Goal: Information Seeking & Learning: Learn about a topic

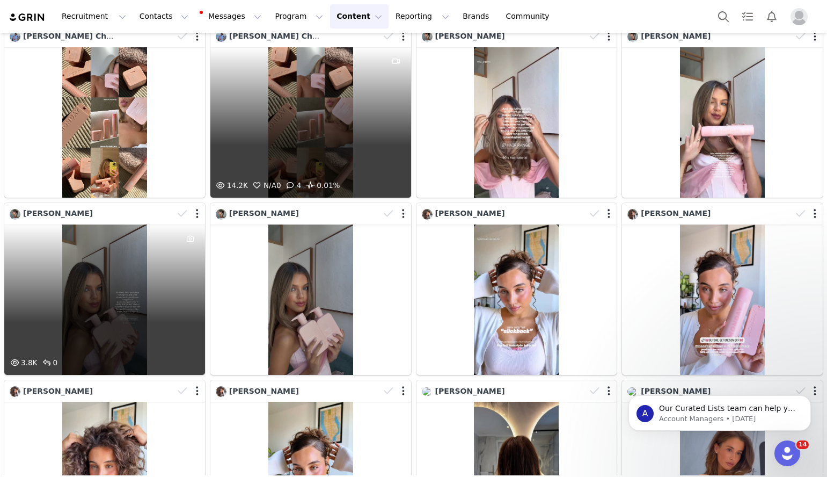
scroll to position [409, 0]
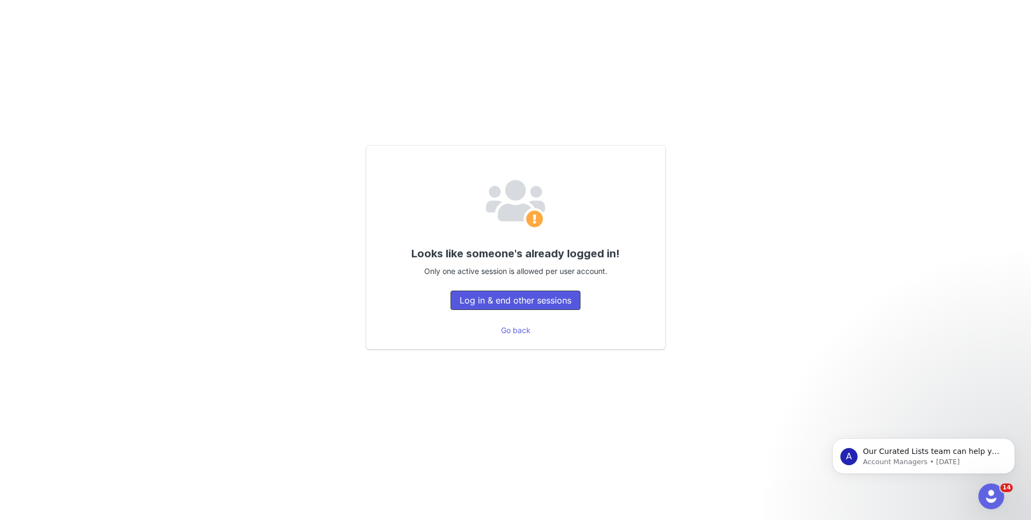
click at [487, 302] on button "Log in & end other sessions" at bounding box center [515, 299] width 130 height 19
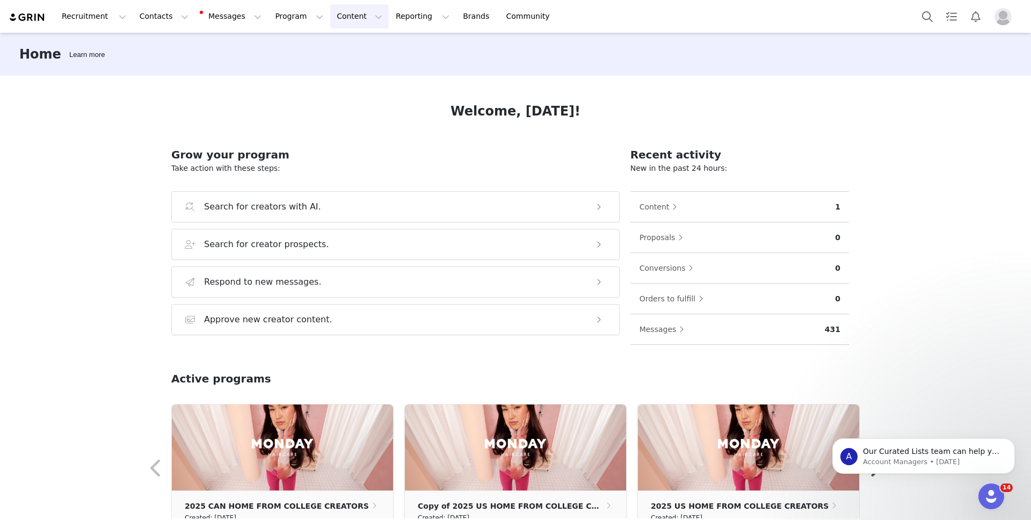
click at [330, 18] on button "Content Content" at bounding box center [359, 16] width 59 height 24
click at [326, 49] on p "Creator Content" at bounding box center [347, 47] width 60 height 11
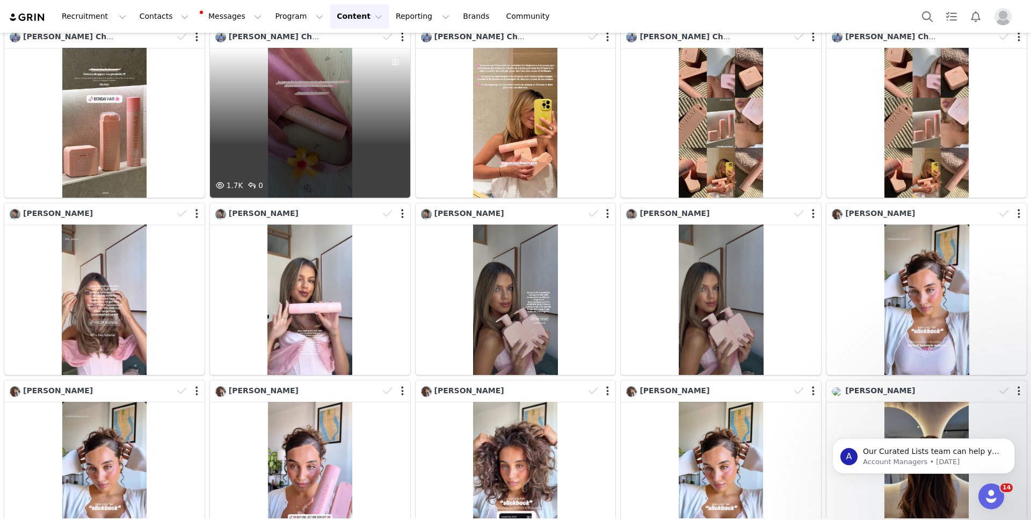
scroll to position [212, 0]
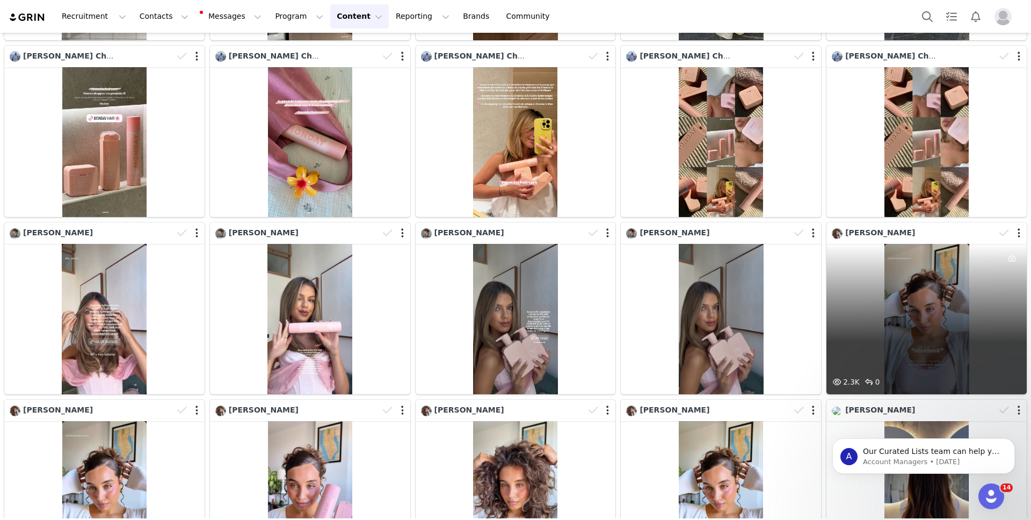
click at [879, 253] on div "2.3K 0" at bounding box center [926, 319] width 200 height 150
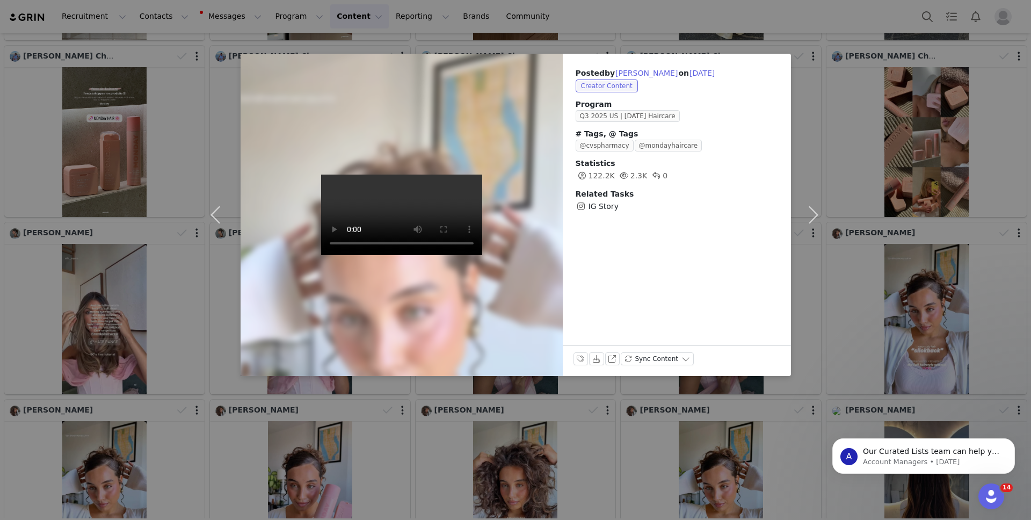
click at [887, 181] on div "Posted by Tondreanna Esquilín on Aug 27, 2025 Creator Content Program Q3 2025 …" at bounding box center [515, 260] width 1031 height 520
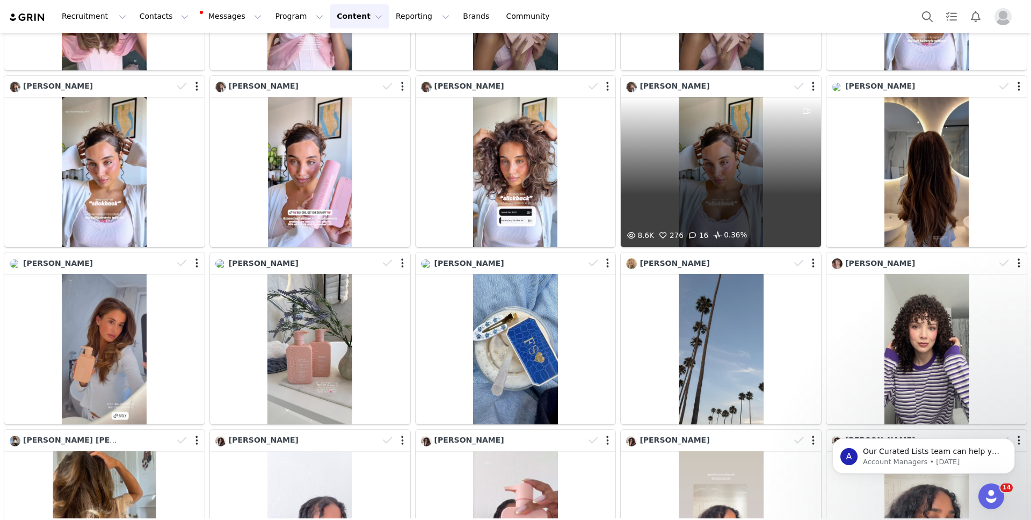
scroll to position [537, 0]
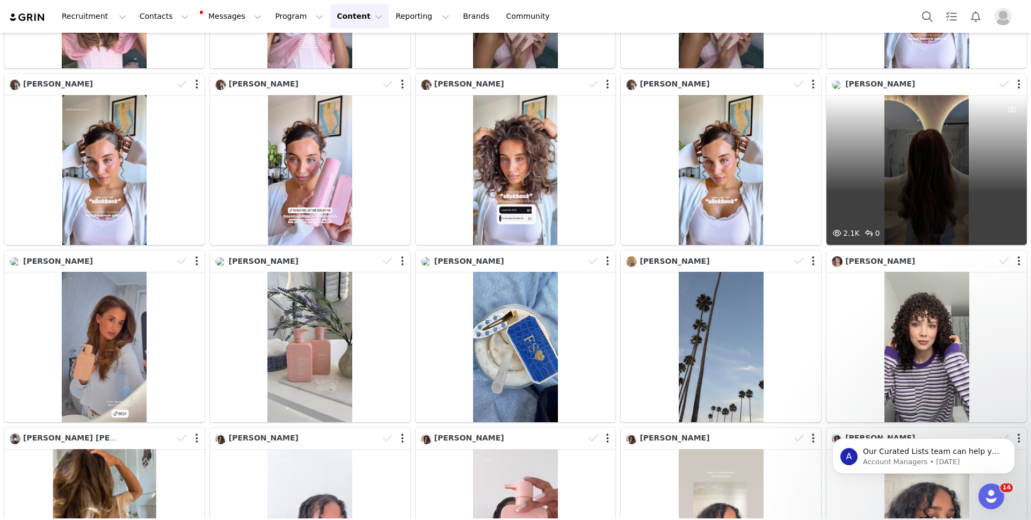
click at [950, 192] on div "2.1K 0" at bounding box center [926, 170] width 200 height 150
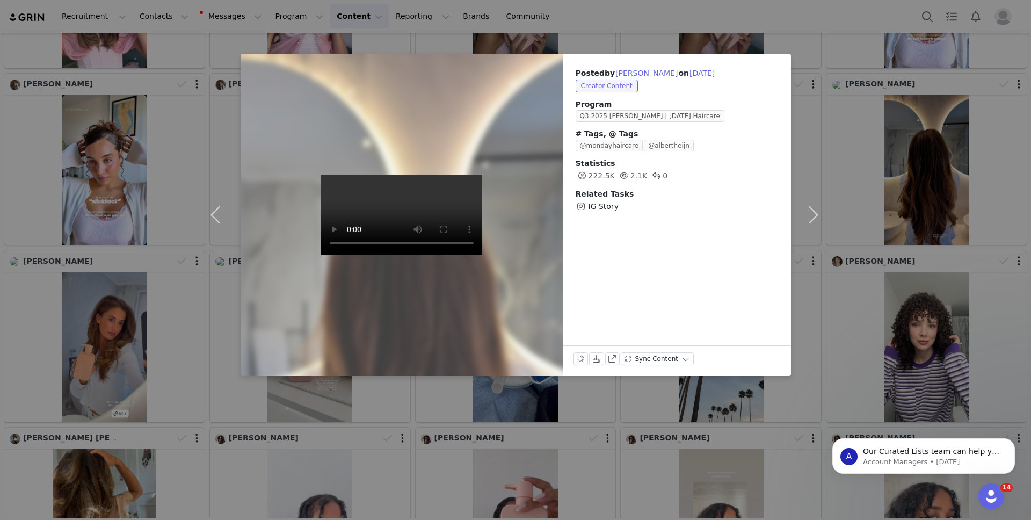
click at [194, 154] on div "Posted by Florance on Aug 25, 2025 Creator Content Program Q3 2025 BL - NL | MO…" at bounding box center [515, 260] width 1031 height 520
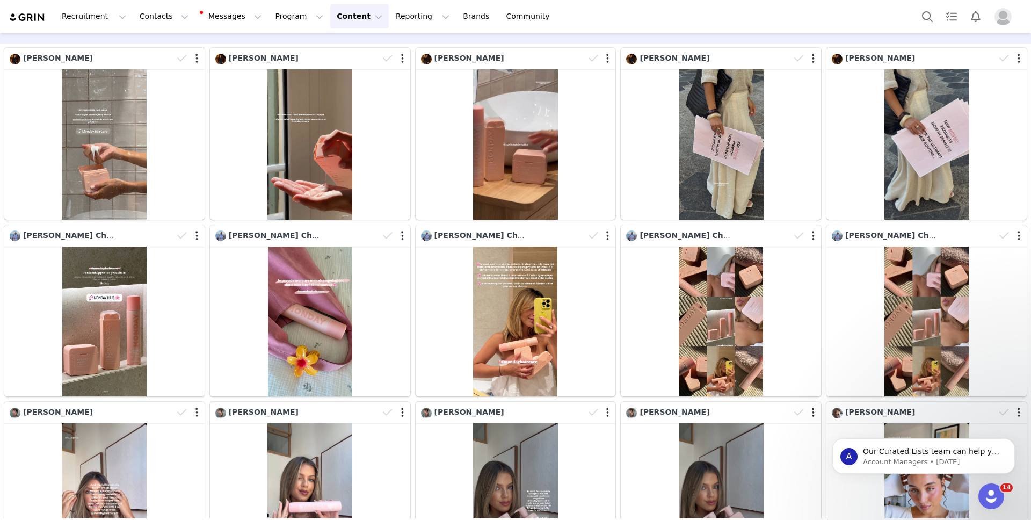
scroll to position [0, 0]
